Goal: Task Accomplishment & Management: Use online tool/utility

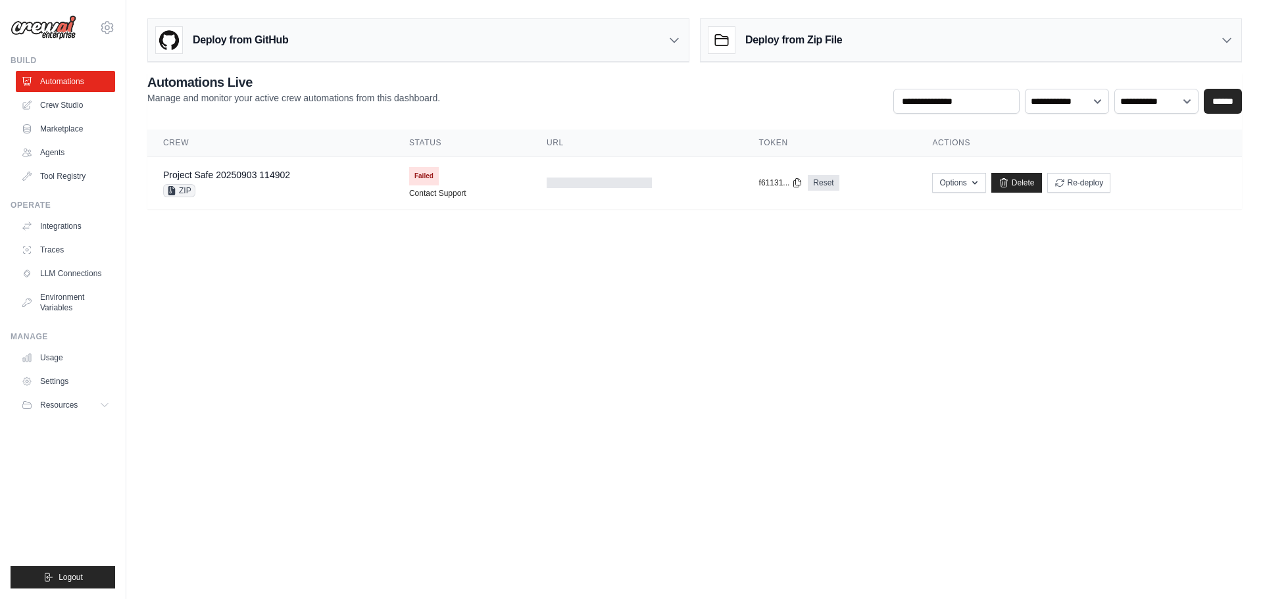
click at [793, 50] on div "Deploy from Zip File" at bounding box center [775, 40] width 134 height 26
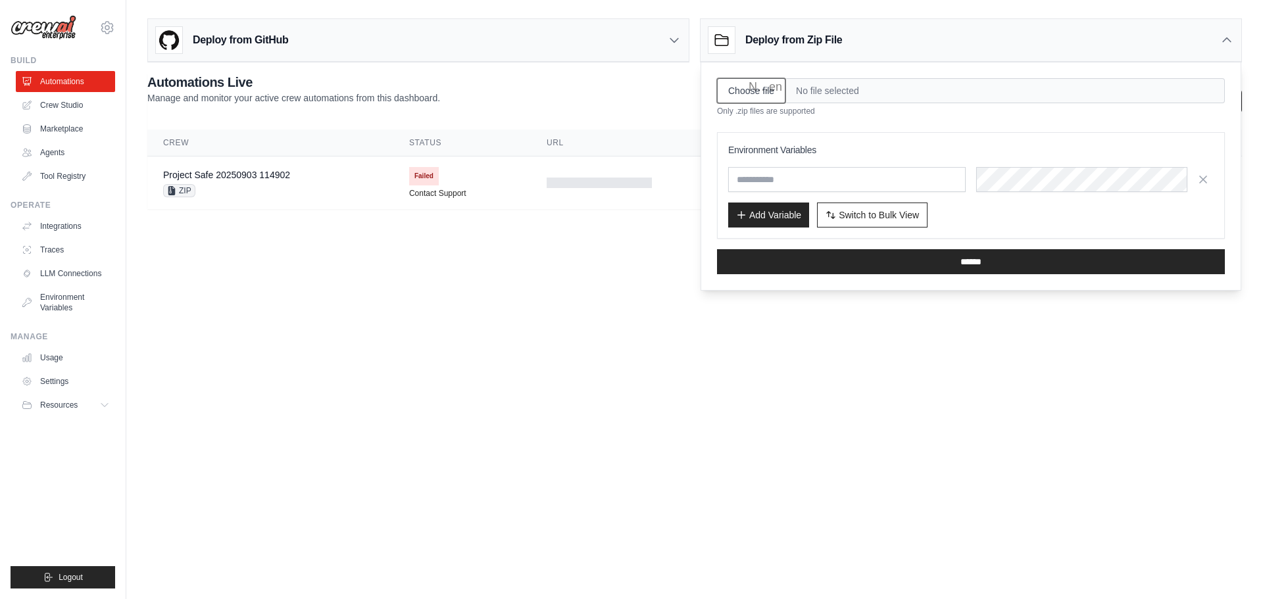
click at [750, 96] on input "Choose file" at bounding box center [751, 90] width 68 height 25
type input "**********"
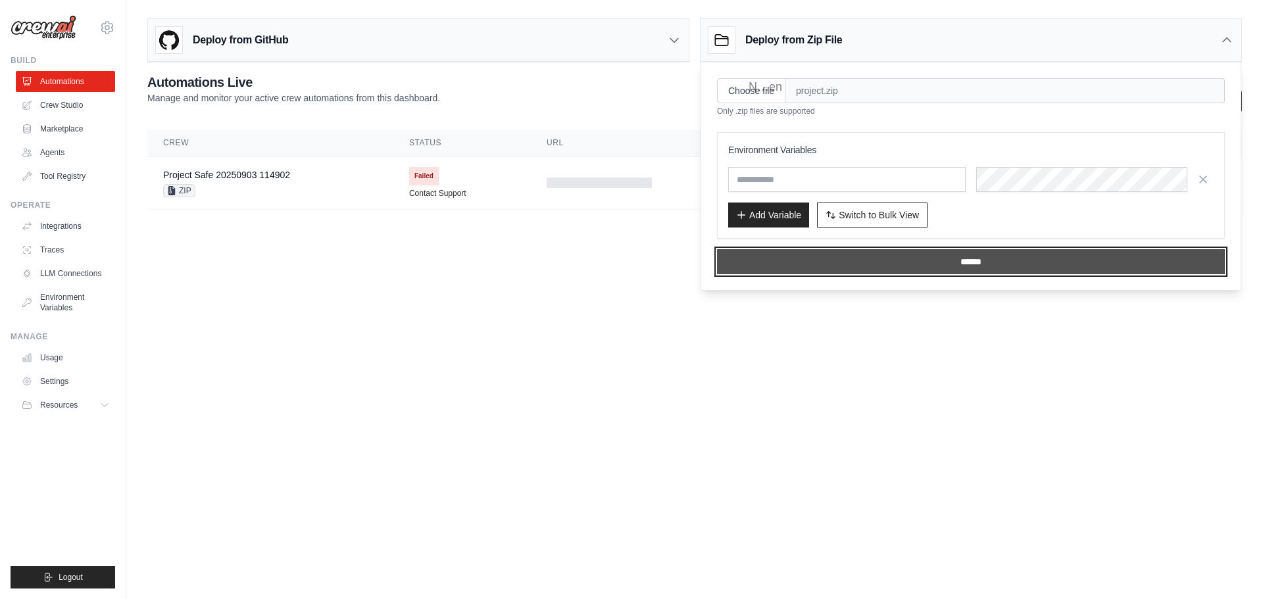
click at [868, 260] on input "******" at bounding box center [971, 261] width 508 height 25
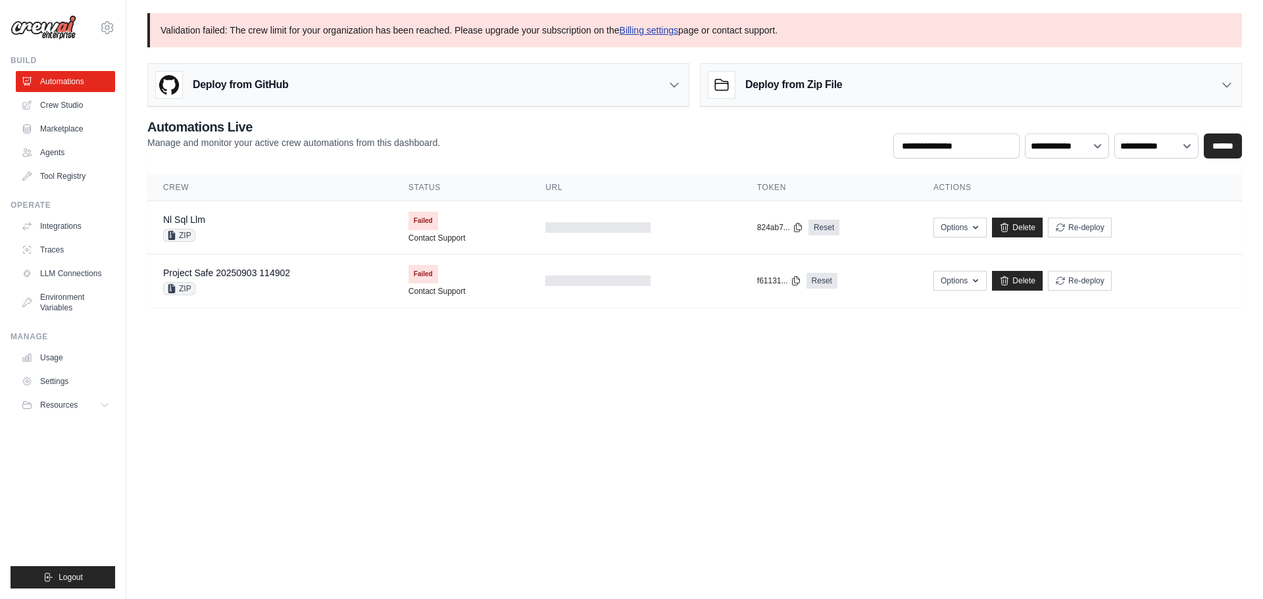
click at [642, 28] on link "Billing settings" at bounding box center [649, 30] width 59 height 11
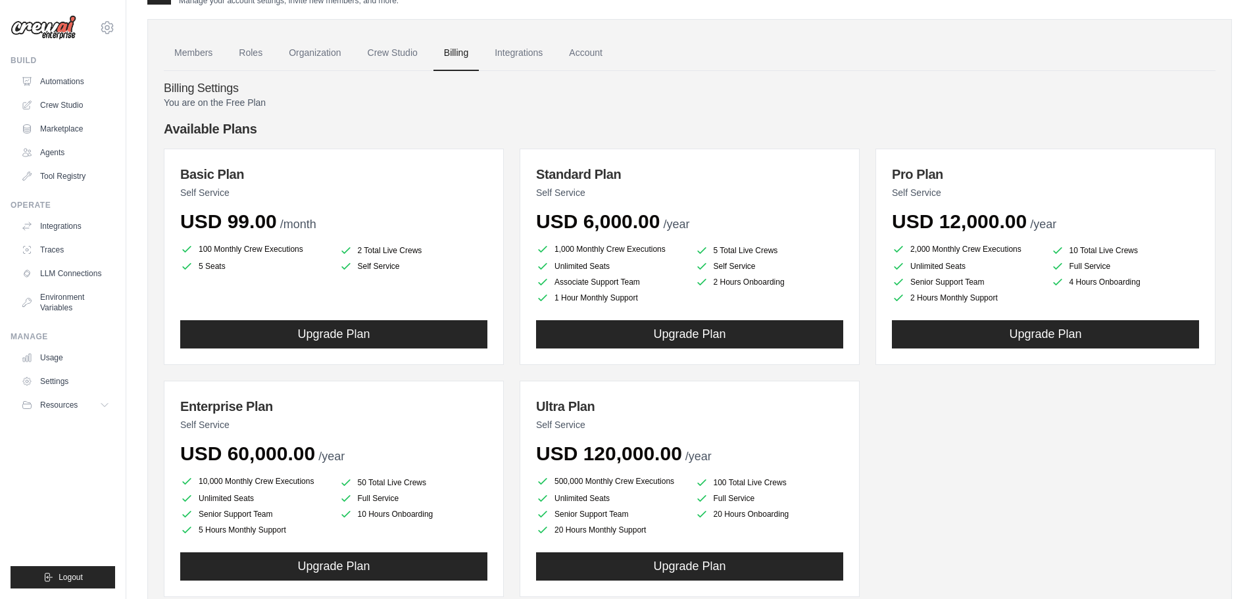
scroll to position [66, 0]
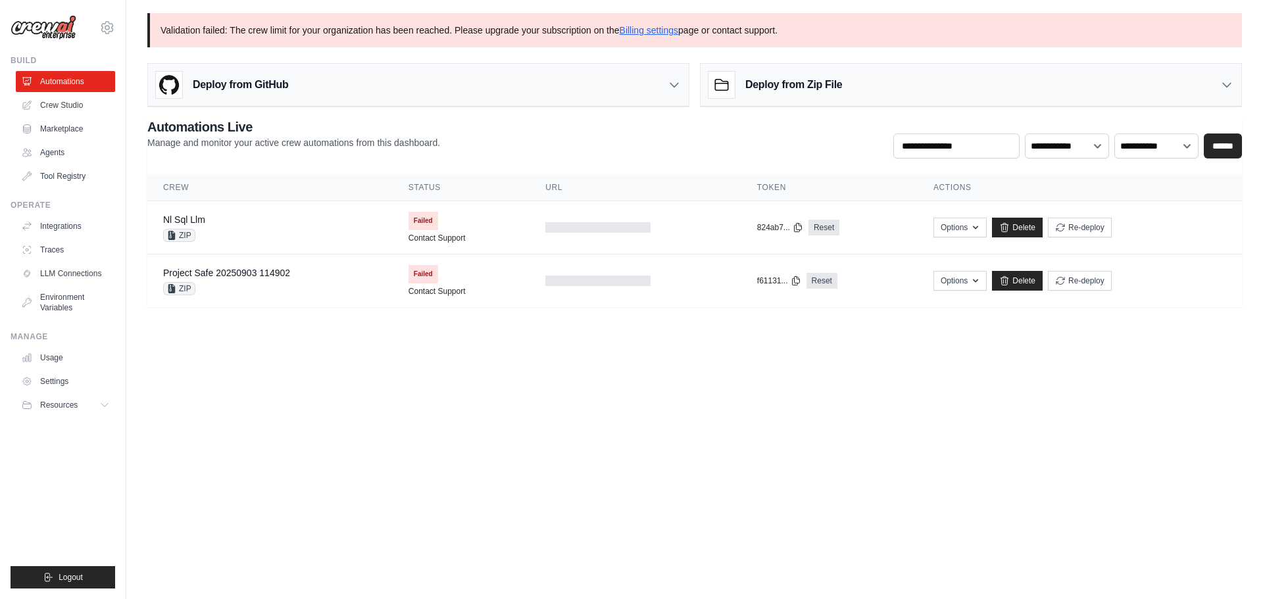
drag, startPoint x: 409, startPoint y: 234, endPoint x: 347, endPoint y: 402, distance: 178.8
drag, startPoint x: 347, startPoint y: 402, endPoint x: 743, endPoint y: 495, distance: 406.9
click at [747, 487] on body "[PERSON_NAME][EMAIL_ADDRESS][PERSON_NAME][DOMAIN_NAME] Settings Build Automatio…" at bounding box center [631, 299] width 1263 height 599
click at [757, 86] on h3 "Deploy from Zip File" at bounding box center [793, 85] width 97 height 16
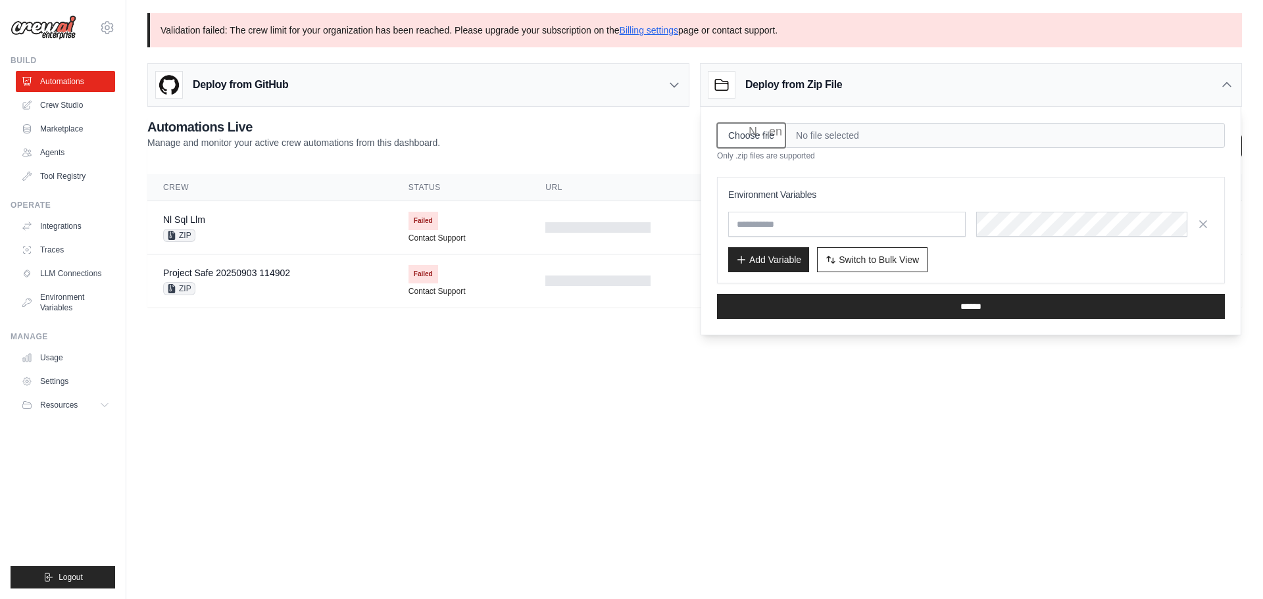
click at [776, 137] on input "Choose file" at bounding box center [751, 135] width 68 height 25
click at [503, 359] on body "[PERSON_NAME][EMAIL_ADDRESS][PERSON_NAME][DOMAIN_NAME] Settings Build Automatio…" at bounding box center [631, 299] width 1263 height 599
click at [1226, 85] on icon at bounding box center [1226, 84] width 13 height 13
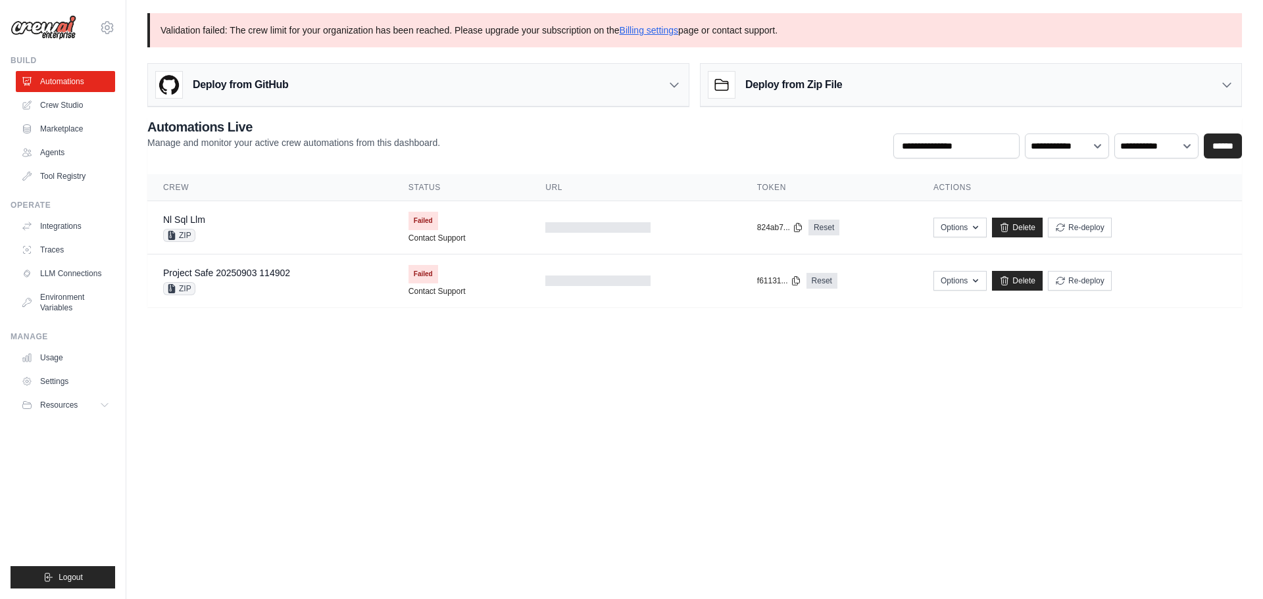
click at [855, 391] on body "[PERSON_NAME][EMAIL_ADDRESS][PERSON_NAME][DOMAIN_NAME] Settings Build Automatio…" at bounding box center [631, 299] width 1263 height 599
click at [755, 120] on div "**********" at bounding box center [694, 138] width 1095 height 41
drag, startPoint x: 155, startPoint y: 28, endPoint x: 782, endPoint y: 29, distance: 626.9
click at [782, 29] on p "Validation failed: The crew limit for your organization has been reached. Pleas…" at bounding box center [694, 30] width 1095 height 34
click at [438, 46] on p "Validation failed: The crew limit for your organization has been reached. Pleas…" at bounding box center [694, 30] width 1095 height 34
